Goal: Check status: Check status

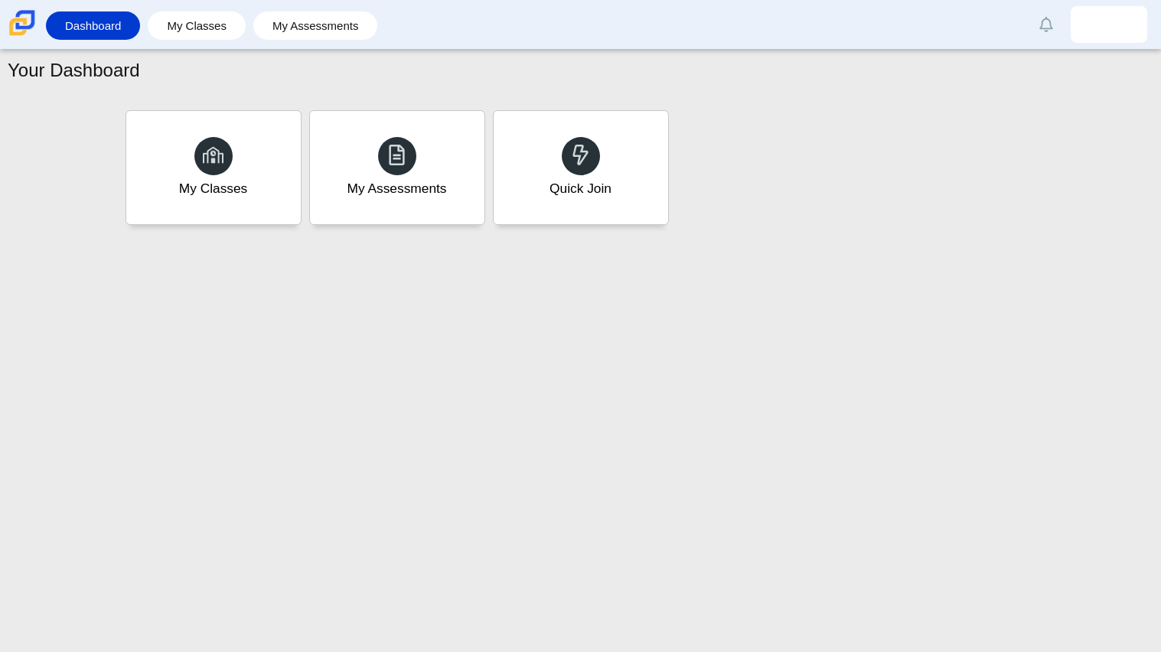
click at [1160, 5] on div "Dashboard My Classes My Assessments Alerts Loading… Show all [PERSON_NAME] Pref…" at bounding box center [580, 24] width 1161 height 49
click at [77, 28] on link "Dashboard" at bounding box center [93, 25] width 79 height 28
click at [425, 143] on div "My Assessments" at bounding box center [396, 168] width 181 height 118
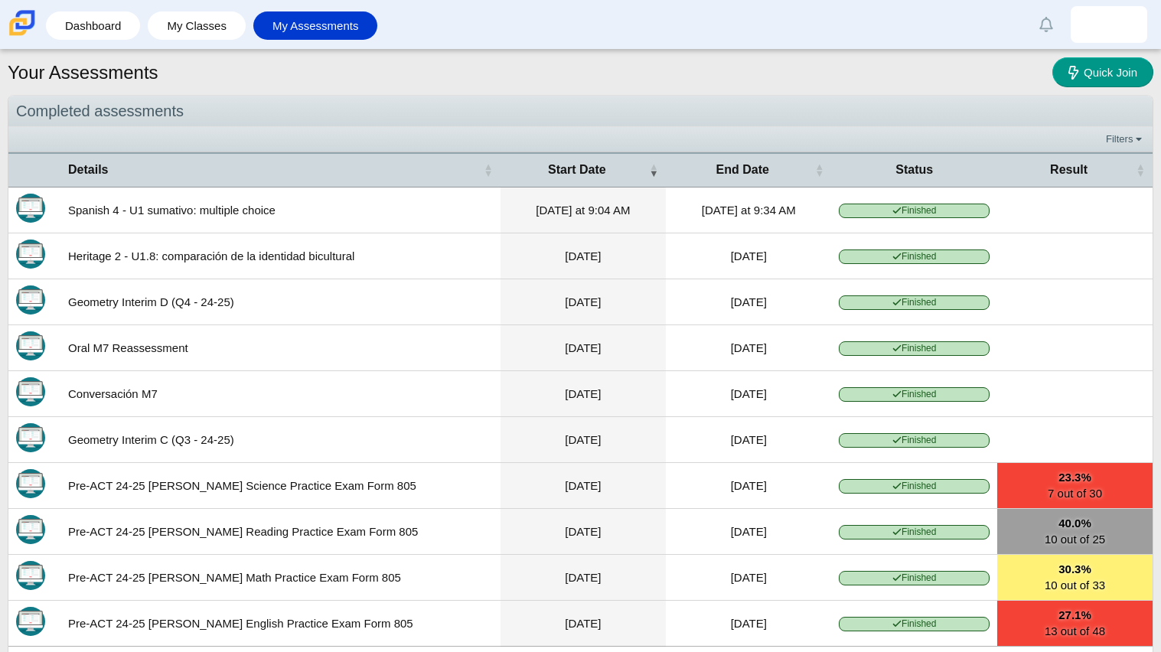
scroll to position [83, 0]
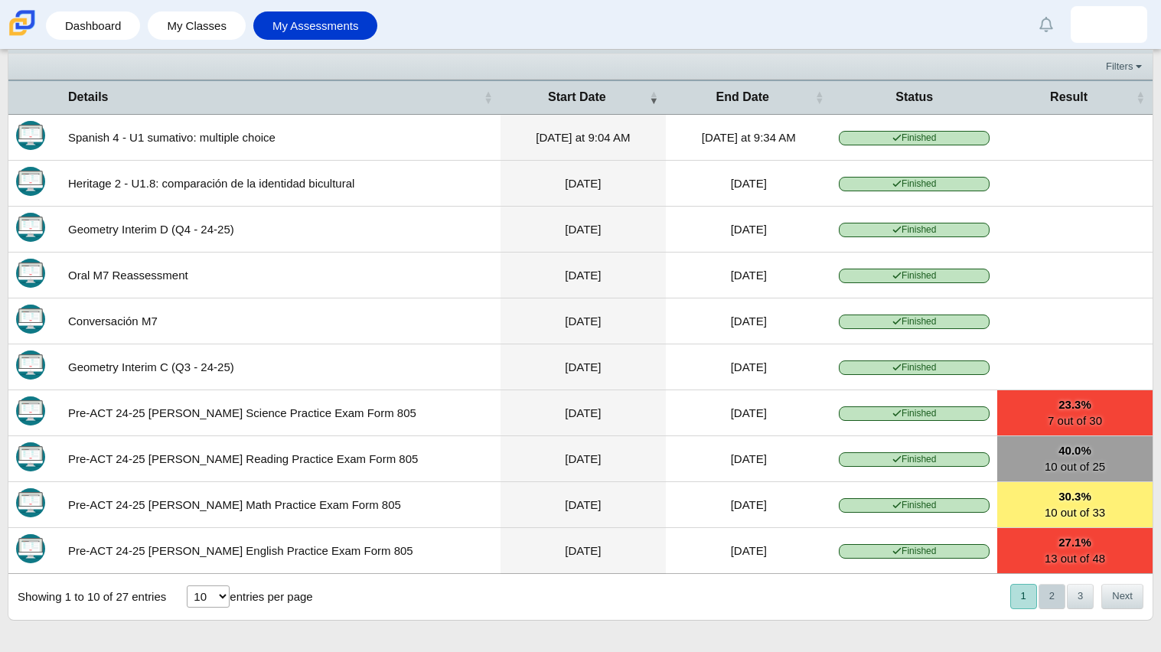
click at [1046, 599] on button "2" at bounding box center [1052, 596] width 27 height 25
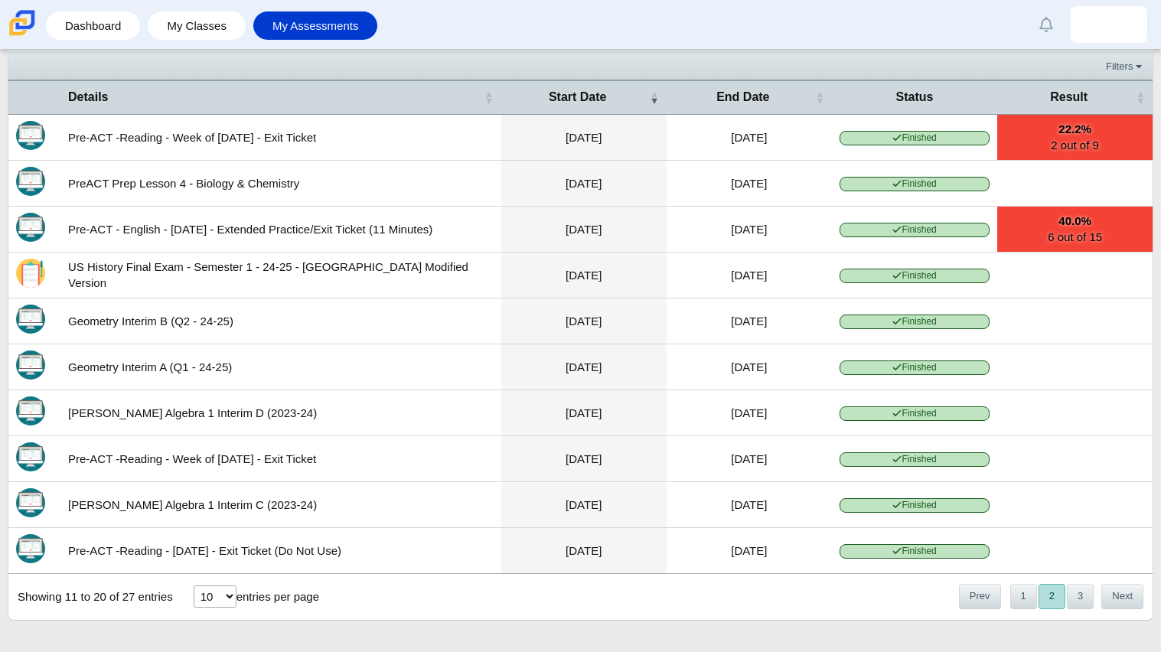
scroll to position [67, 0]
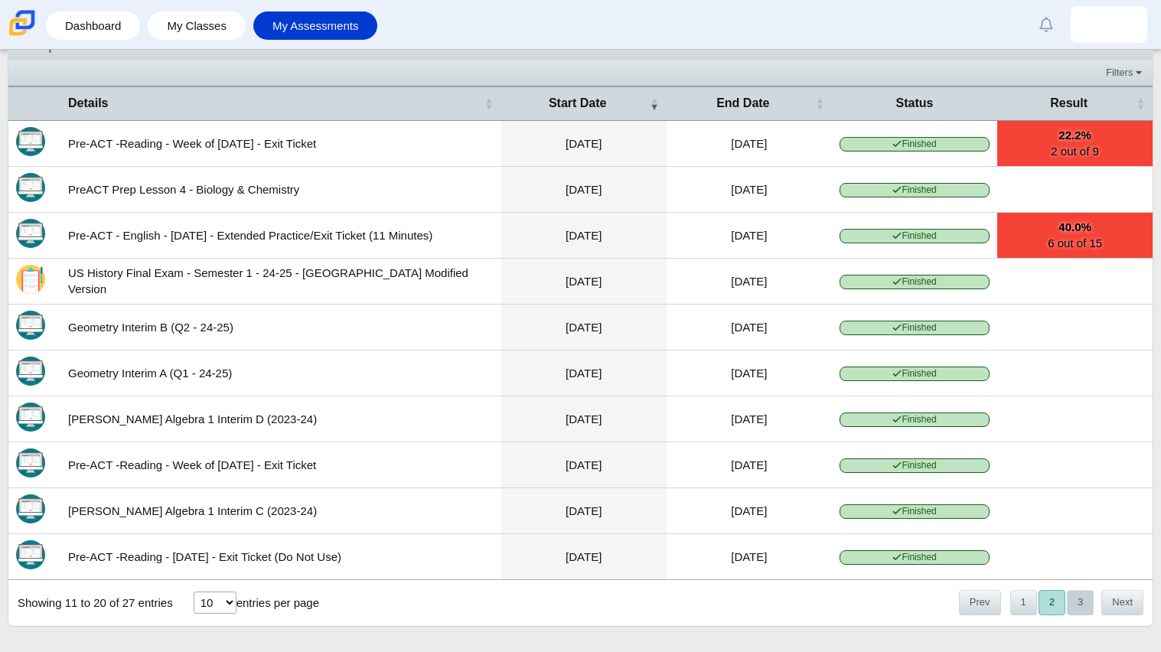
click at [1075, 610] on button "3" at bounding box center [1080, 602] width 27 height 25
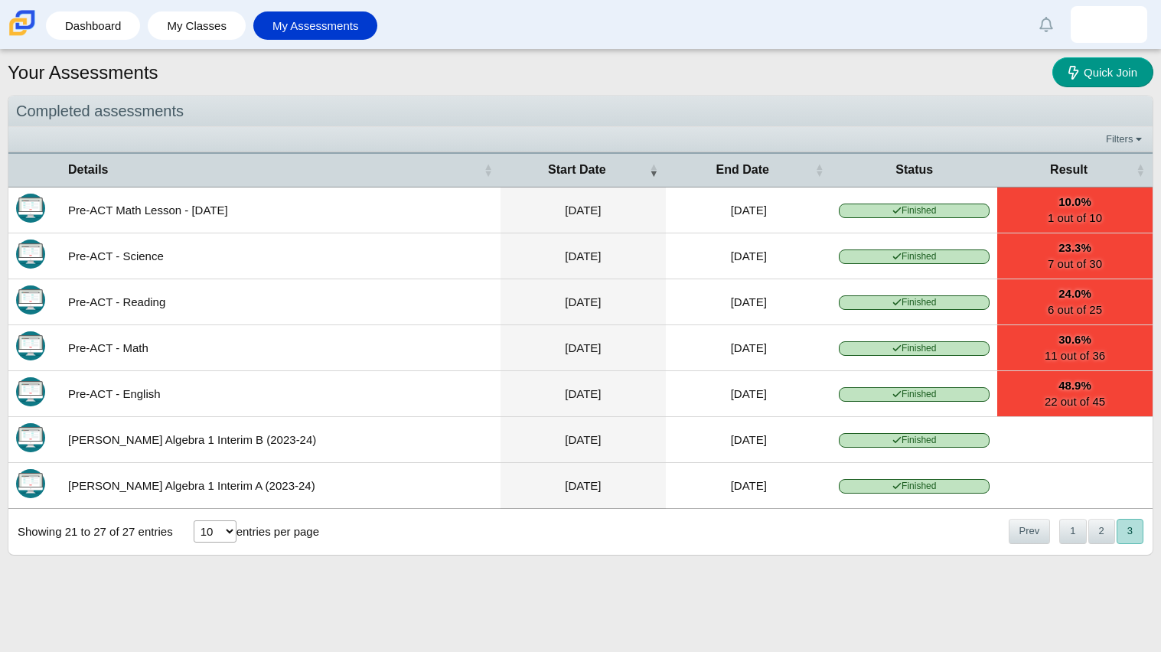
click at [1069, 553] on div "« Prev 1 2 3 Next »" at bounding box center [1075, 532] width 155 height 44
click at [1074, 544] on button "1" at bounding box center [1073, 531] width 27 height 25
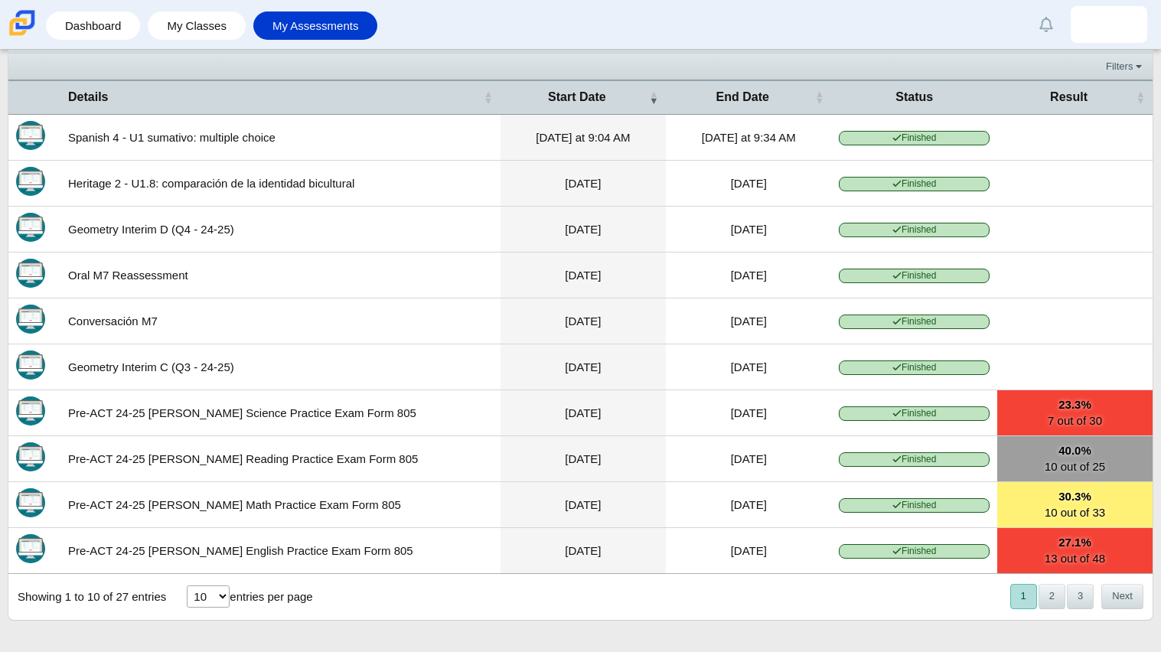
scroll to position [52, 0]
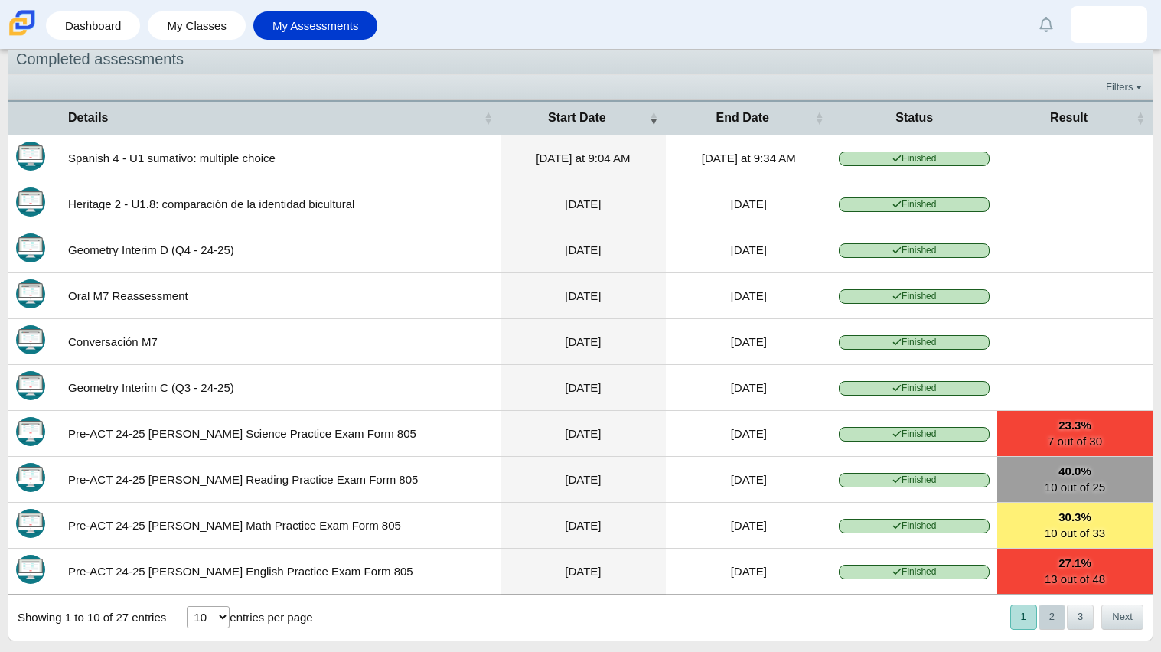
click at [1054, 630] on button "2" at bounding box center [1052, 617] width 27 height 25
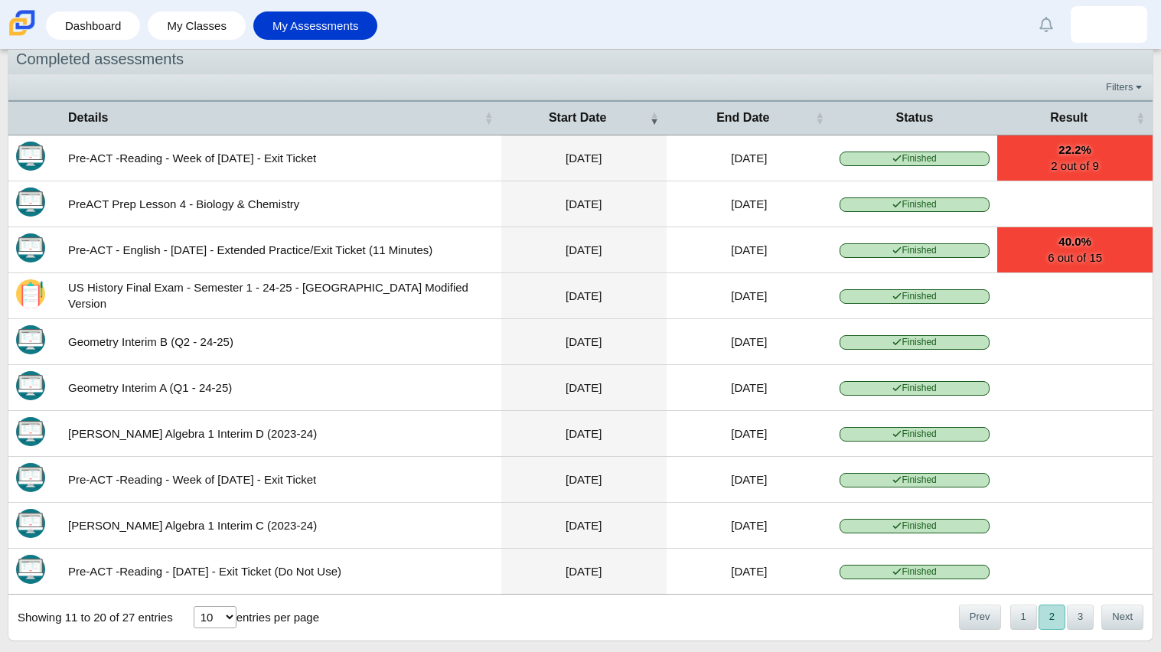
scroll to position [83, 0]
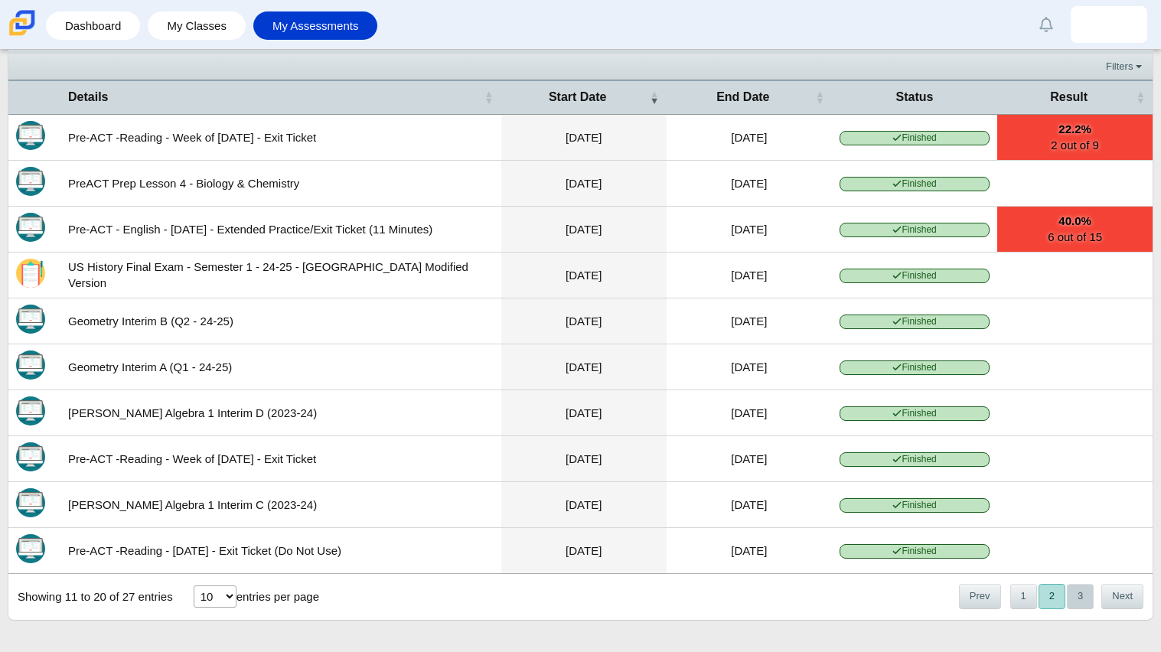
click at [1075, 601] on button "3" at bounding box center [1080, 596] width 27 height 25
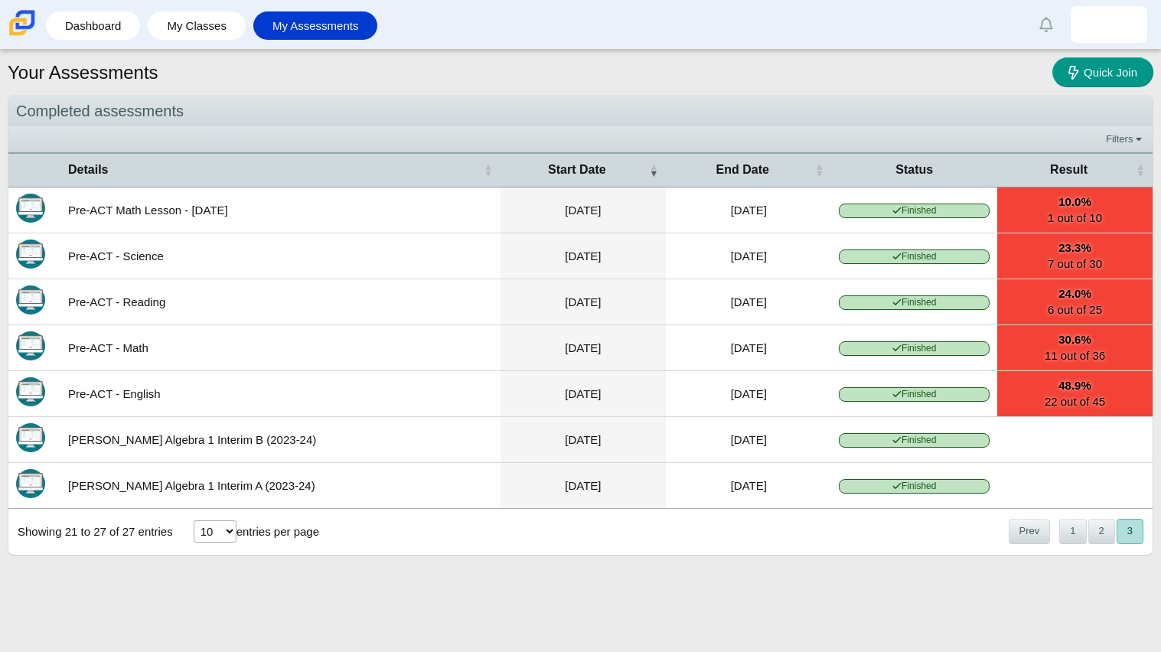
scroll to position [0, 0]
click at [217, 540] on select "10 25 50 100" at bounding box center [215, 532] width 43 height 22
click at [370, 564] on div "Completed assessments Filters Show only: Loading… Details Start Date End Date S…" at bounding box center [581, 341] width 1146 height 492
click at [1098, 541] on button "2" at bounding box center [1102, 531] width 27 height 25
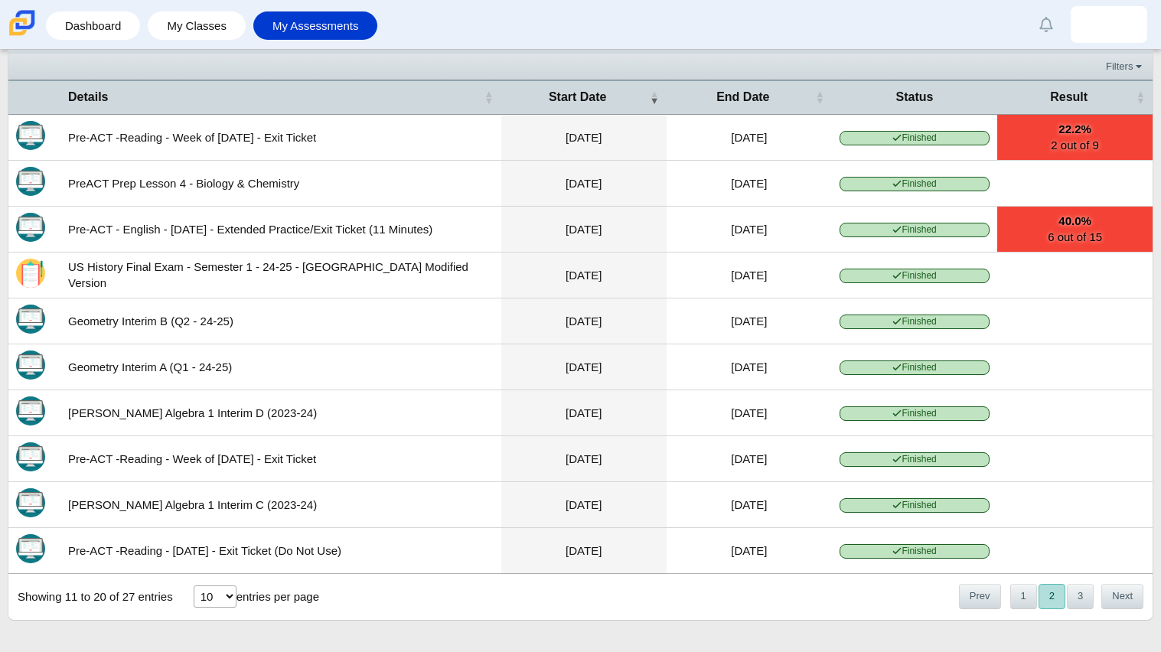
click at [996, 574] on div "Showing 11 to 20 of 27 entries 10 25 50 100 entries per page « Prev 1 2 3 Next »" at bounding box center [580, 597] width 1144 height 46
click at [1033, 597] on button "1" at bounding box center [1024, 596] width 27 height 25
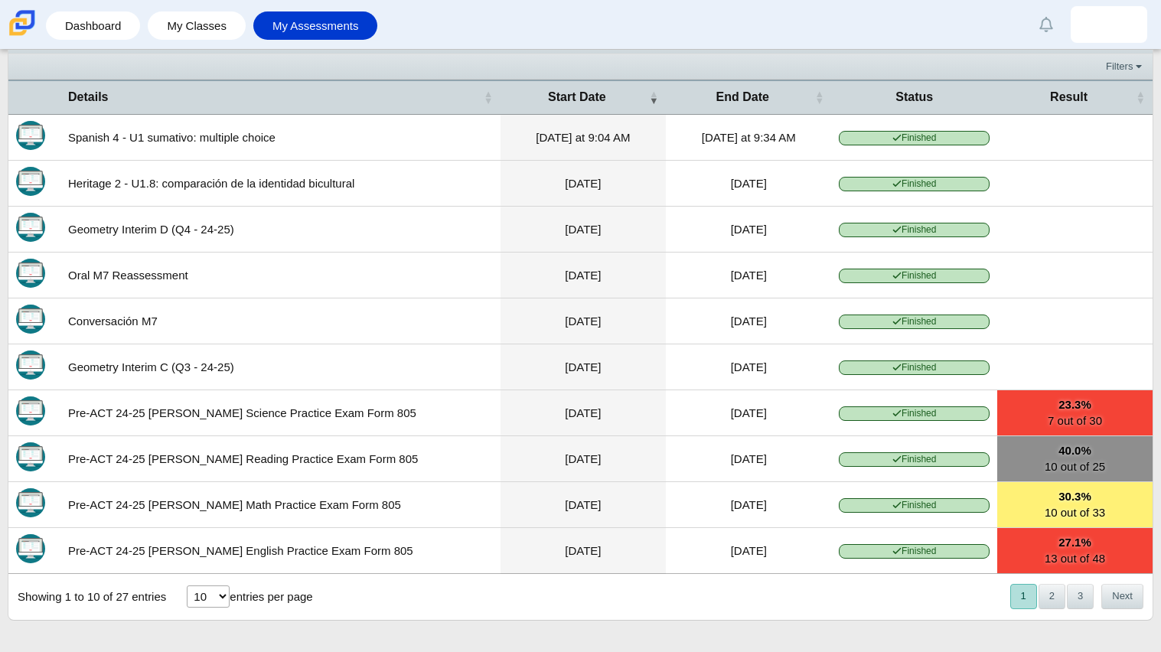
click at [1086, 474] on link "40.0% 10 out of 25" at bounding box center [1074, 458] width 155 height 45
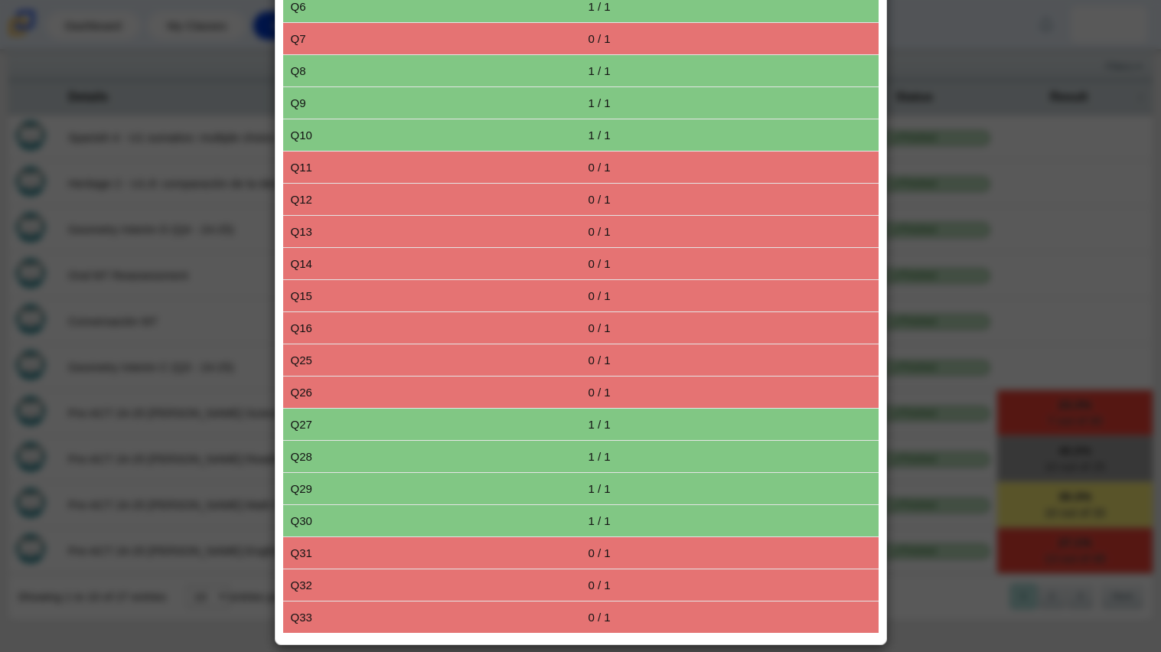
scroll to position [0, 0]
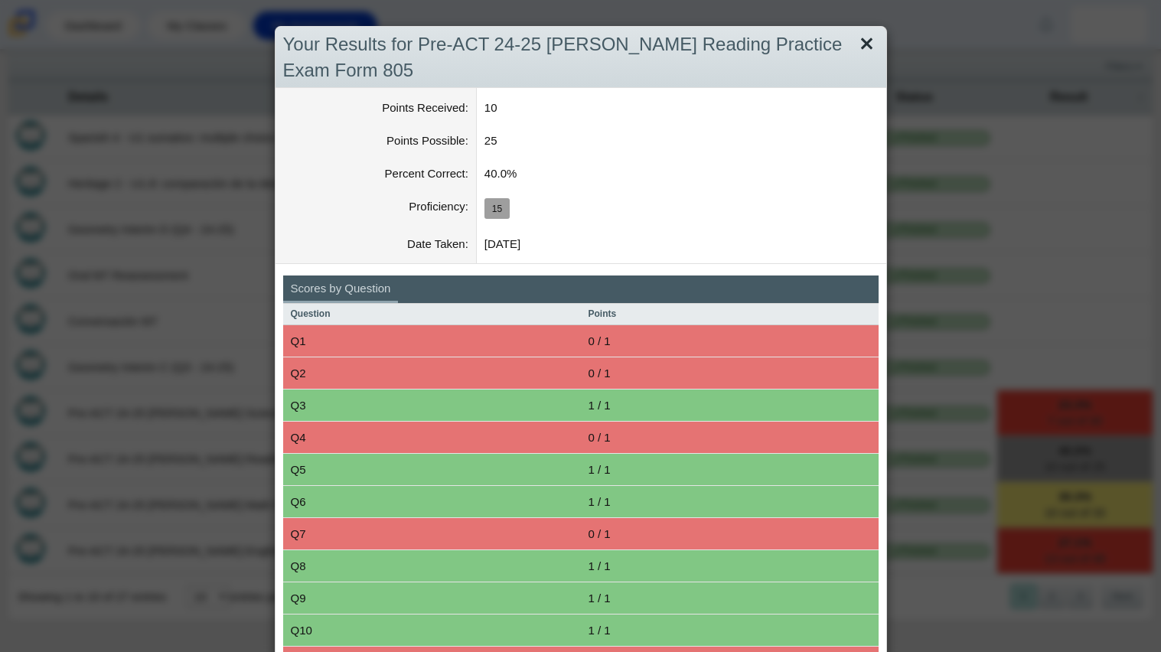
click at [876, 40] on link "Close" at bounding box center [867, 44] width 24 height 26
